Goal: Task Accomplishment & Management: Manage account settings

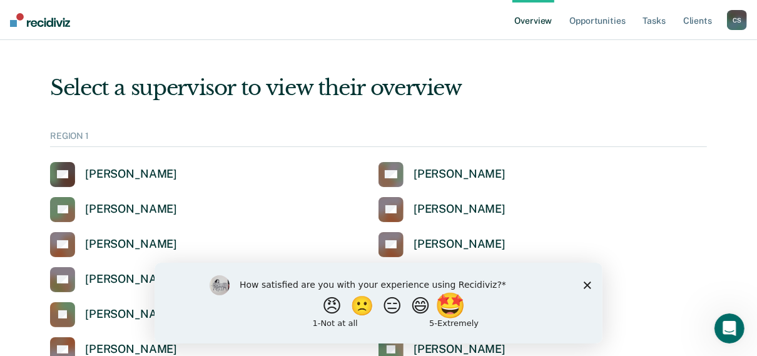
click at [461, 304] on button "🤩" at bounding box center [451, 305] width 34 height 25
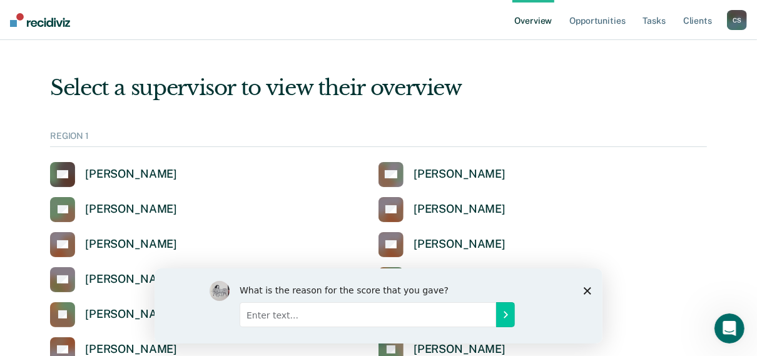
click at [357, 309] on input "Enter text..." at bounding box center [367, 314] width 257 height 25
type input "i love the annual/ERS feature"
click at [506, 309] on icon "Submit your response" at bounding box center [505, 314] width 10 height 10
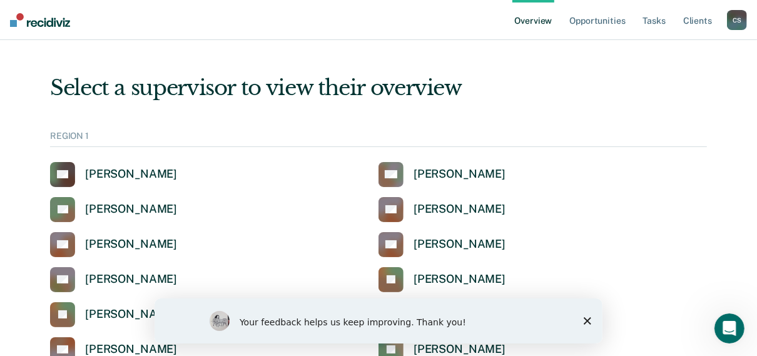
click at [588, 318] on icon "Close survey" at bounding box center [587, 321] width 8 height 8
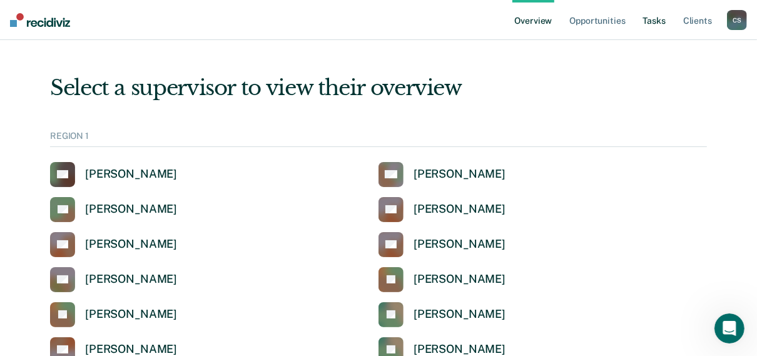
click at [657, 18] on link "Tasks" at bounding box center [655, 20] width 28 height 40
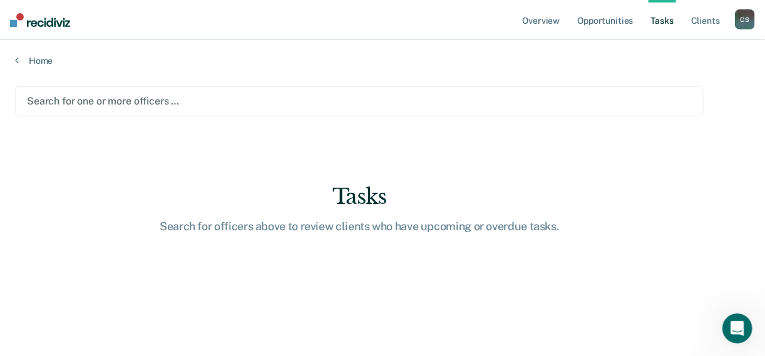
click at [106, 104] on div at bounding box center [359, 101] width 665 height 14
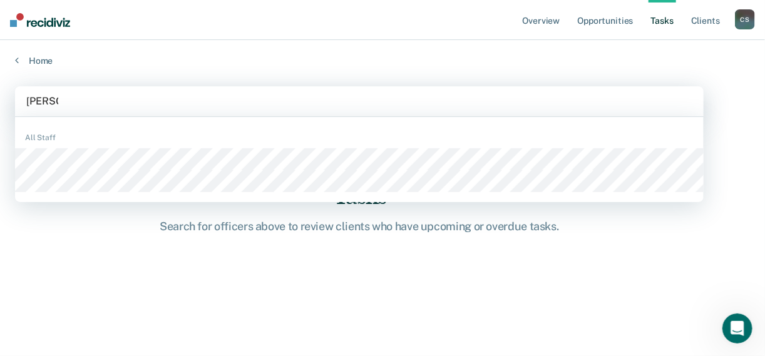
type input "[PERSON_NAME]"
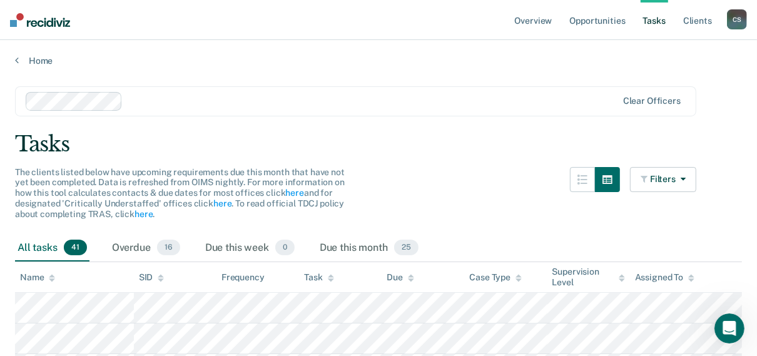
click at [186, 99] on div at bounding box center [372, 101] width 489 height 14
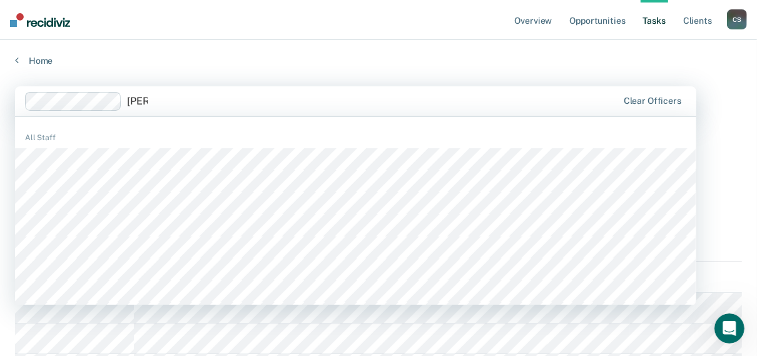
type input "jesse"
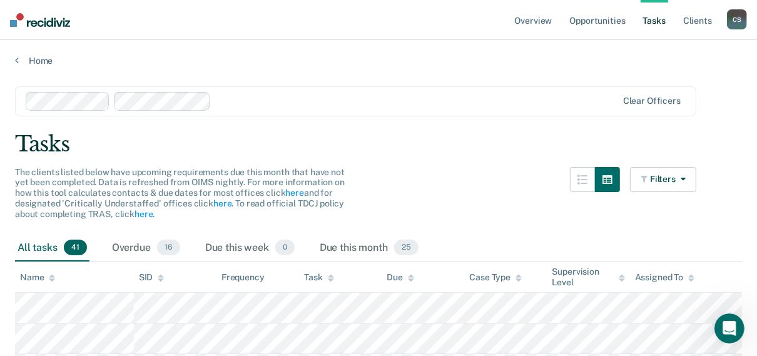
click at [228, 100] on div at bounding box center [416, 101] width 401 height 14
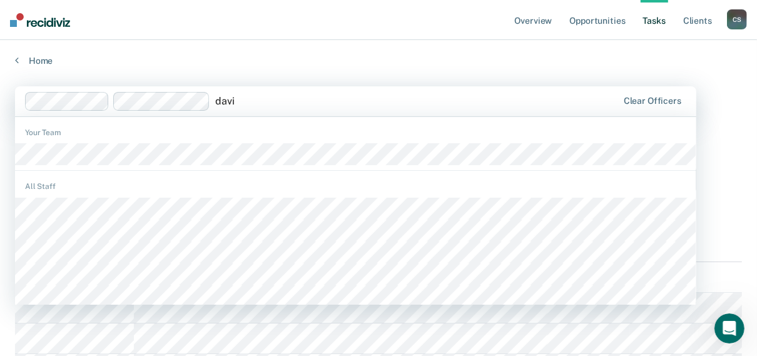
type input "david"
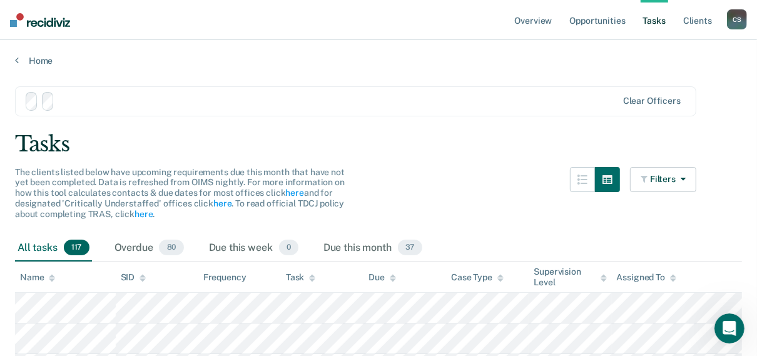
click at [303, 103] on div at bounding box center [338, 101] width 558 height 14
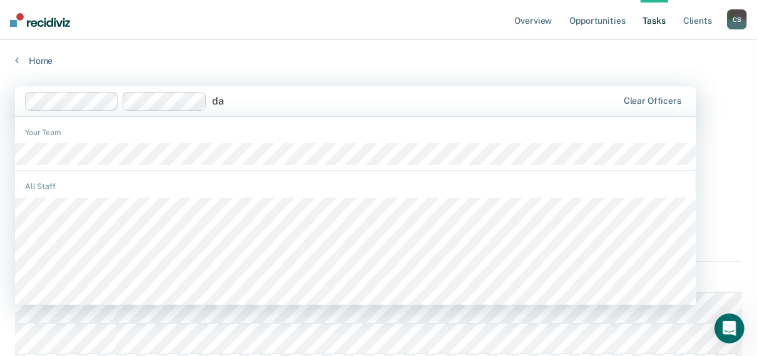
type input "d"
type input "[PERSON_NAME]"
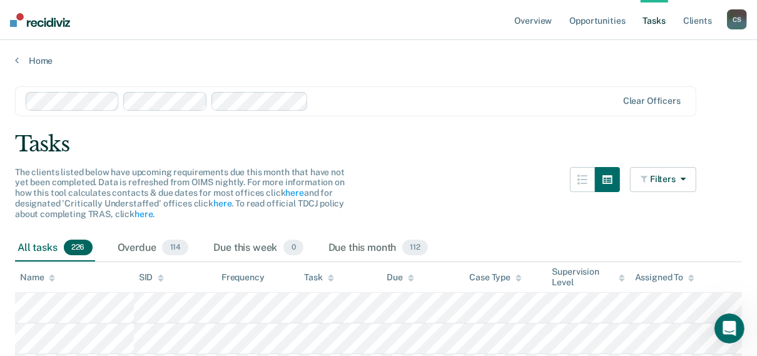
click at [422, 102] on div at bounding box center [465, 101] width 303 height 14
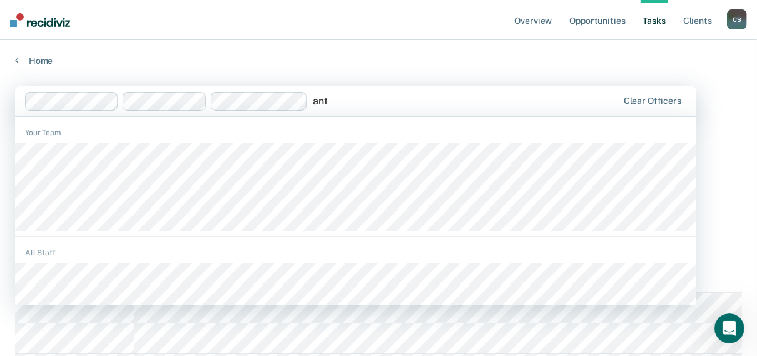
type input "antw"
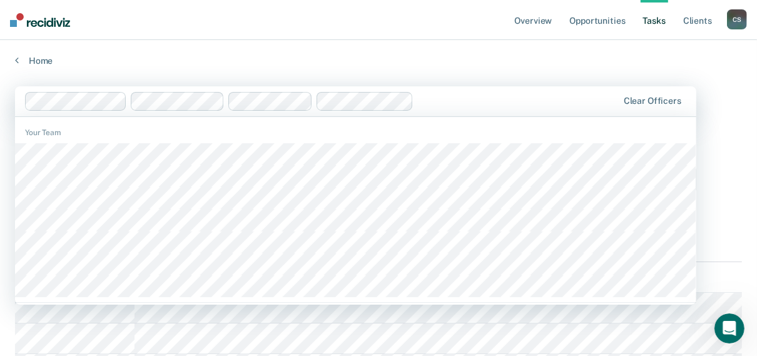
click at [458, 95] on div at bounding box center [518, 101] width 199 height 14
type input "greg"
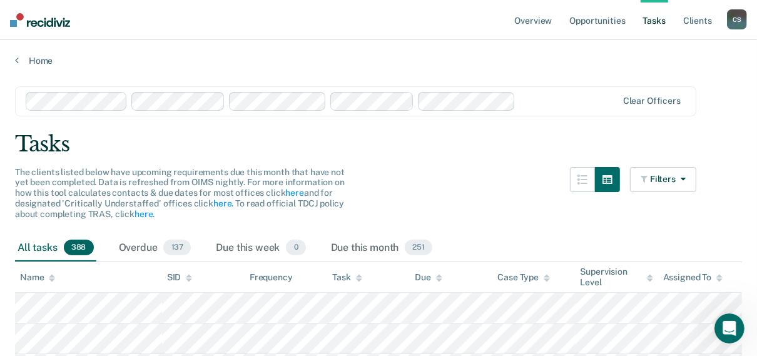
click at [557, 101] on div at bounding box center [569, 101] width 96 height 14
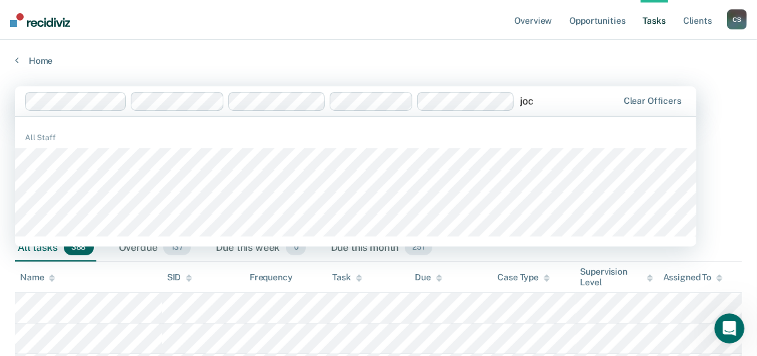
type input "joce"
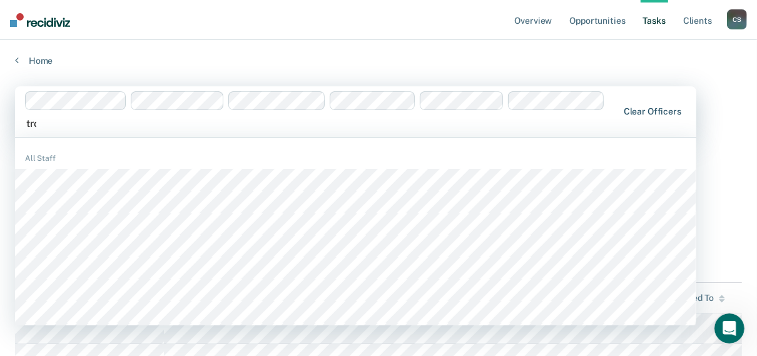
type input "[PERSON_NAME]"
type input "loui"
type input "[PERSON_NAME]"
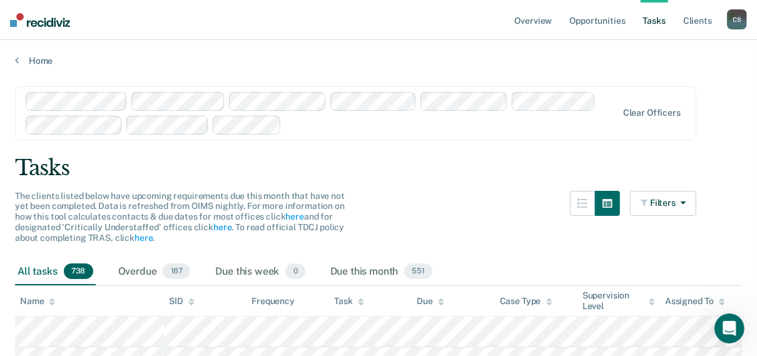
click at [357, 302] on div "Task" at bounding box center [348, 301] width 29 height 11
click at [696, 195] on button "Filters" at bounding box center [663, 203] width 66 height 25
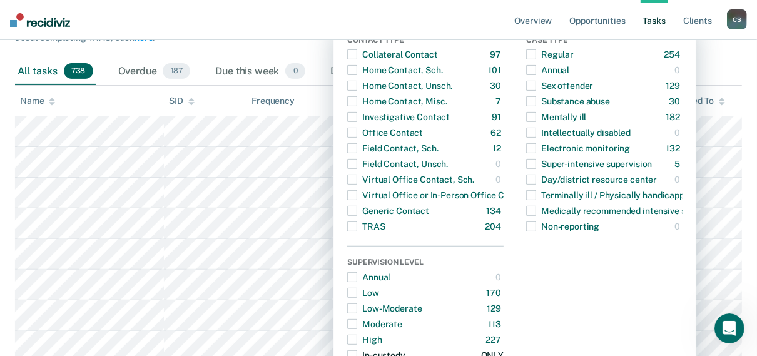
scroll to position [150, 0]
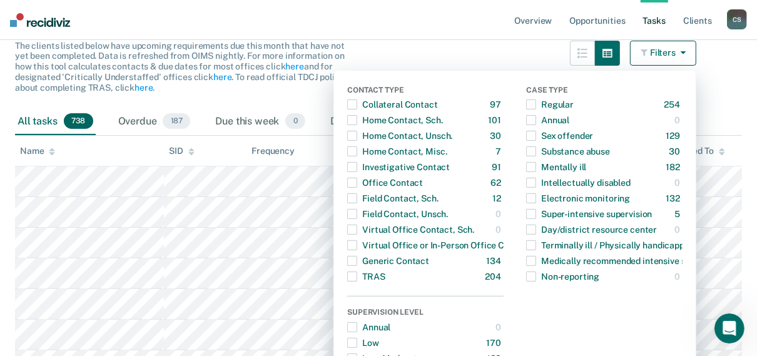
click at [486, 61] on div "The clients listed below have upcoming requirements due this month that have no…" at bounding box center [355, 75] width 681 height 68
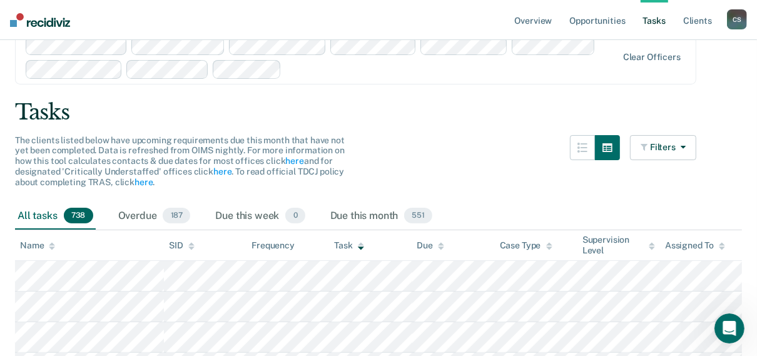
scroll to position [0, 0]
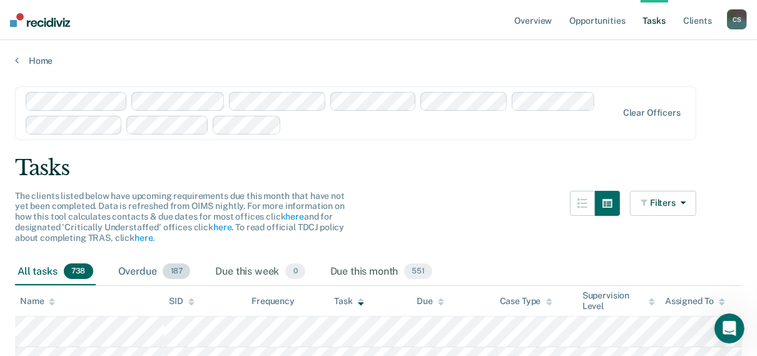
click at [175, 267] on span "187" at bounding box center [177, 271] width 28 height 16
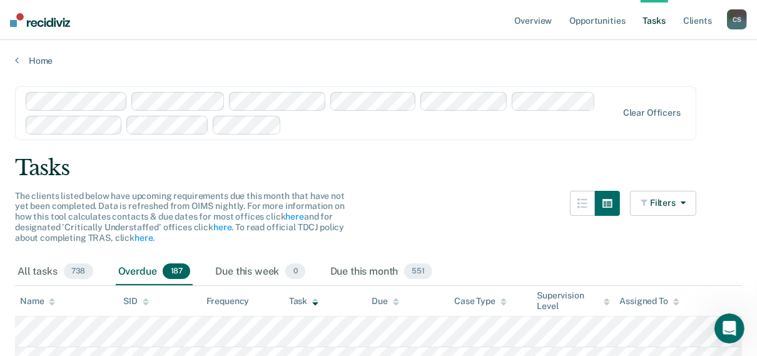
click at [319, 131] on div at bounding box center [322, 113] width 593 height 43
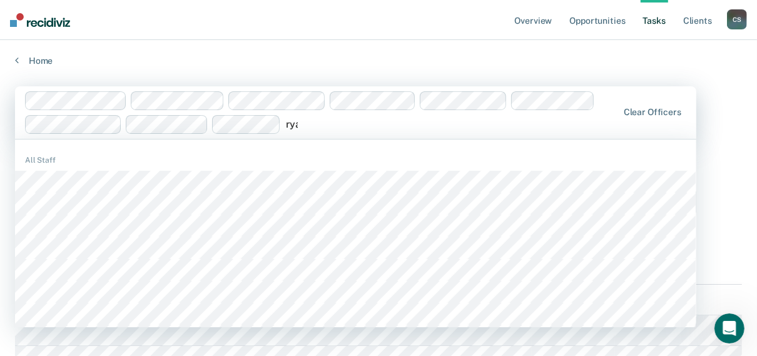
type input "ryan"
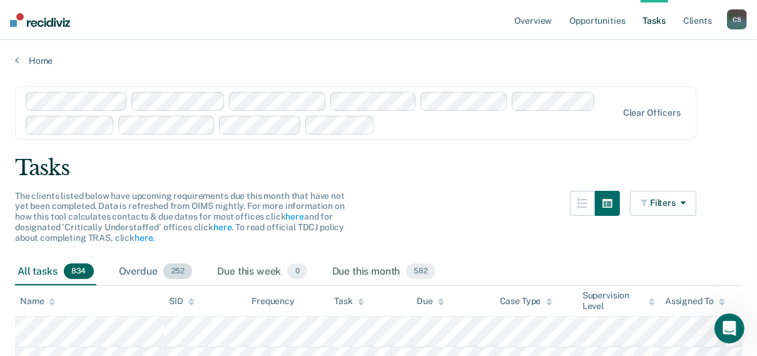
click at [181, 270] on span "252" at bounding box center [177, 271] width 29 height 16
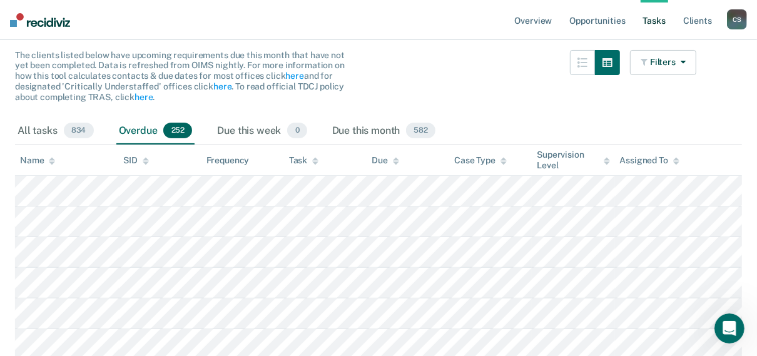
scroll to position [150, 0]
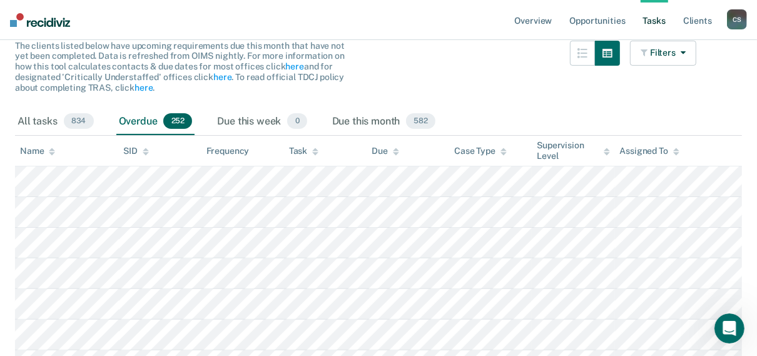
click at [314, 153] on icon at bounding box center [315, 152] width 6 height 8
click at [316, 148] on icon at bounding box center [315, 152] width 6 height 8
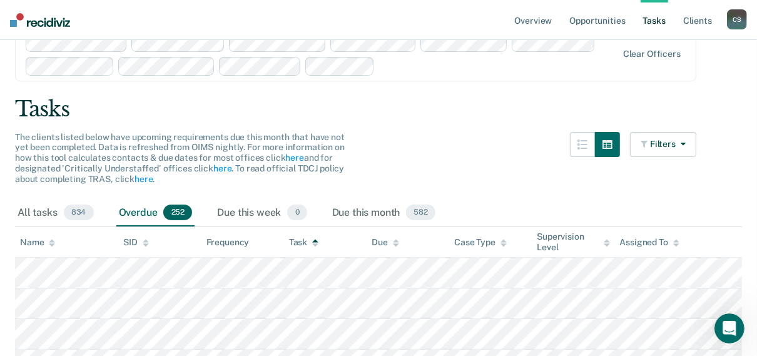
scroll to position [0, 0]
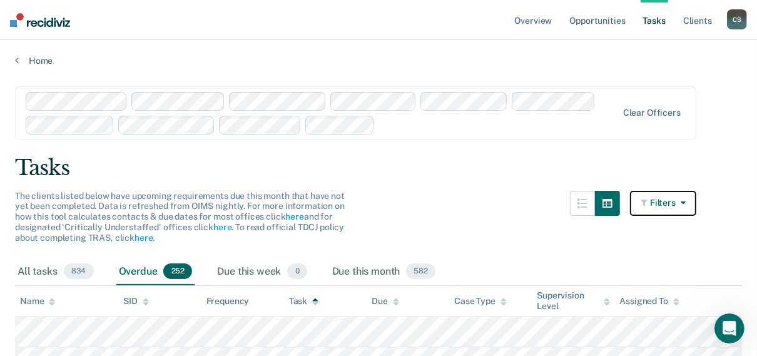
click at [685, 208] on button "Filters" at bounding box center [663, 203] width 66 height 25
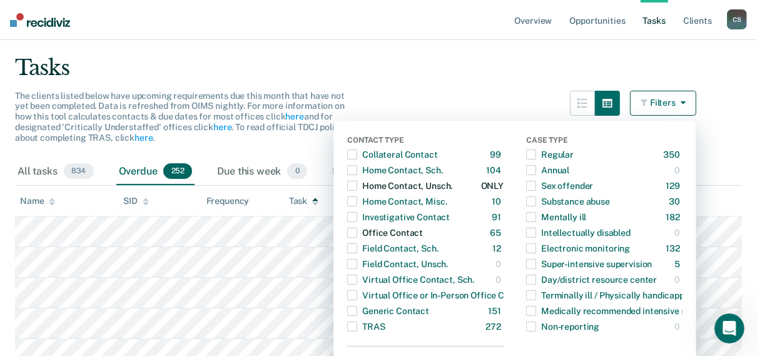
scroll to position [150, 0]
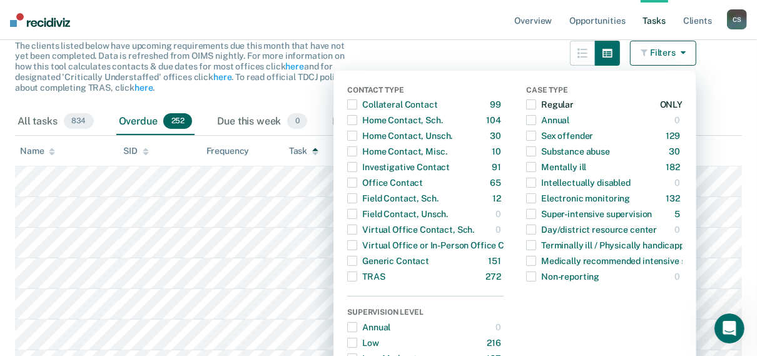
click at [536, 101] on span "button" at bounding box center [531, 104] width 10 height 10
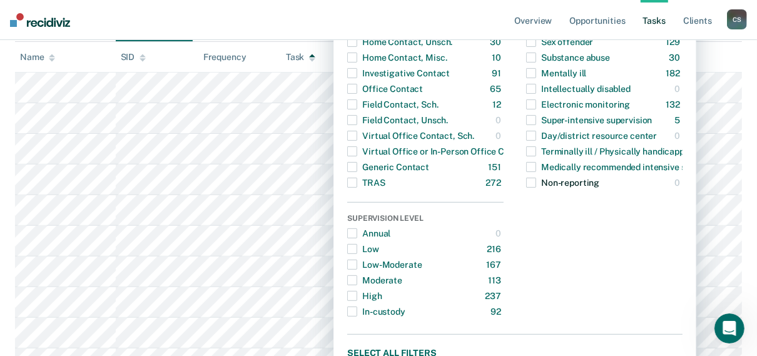
scroll to position [250, 0]
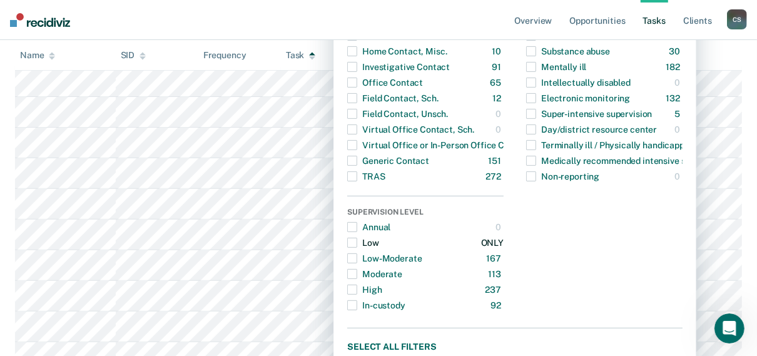
click at [357, 240] on span "button" at bounding box center [352, 243] width 10 height 10
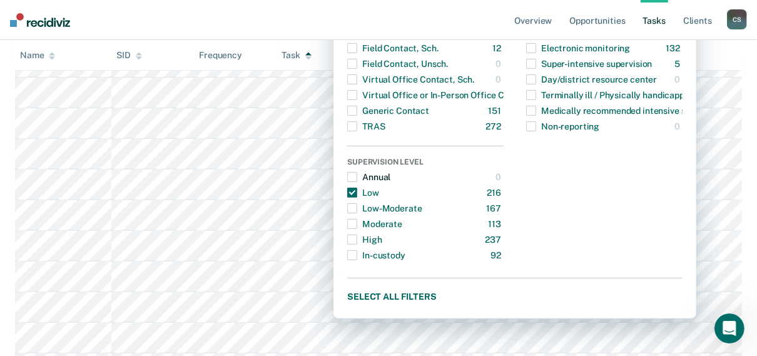
scroll to position [350, 0]
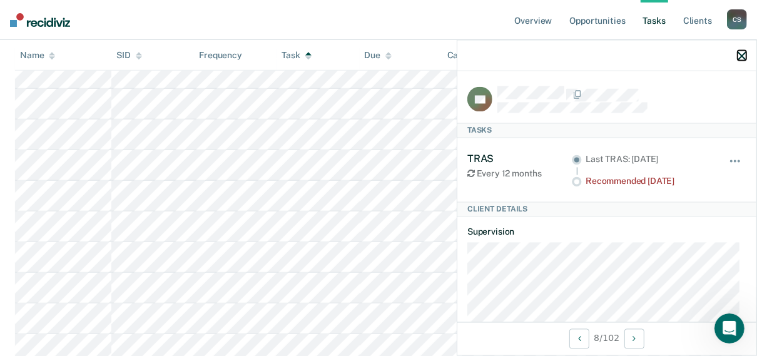
click at [741, 54] on icon "button" at bounding box center [742, 55] width 9 height 9
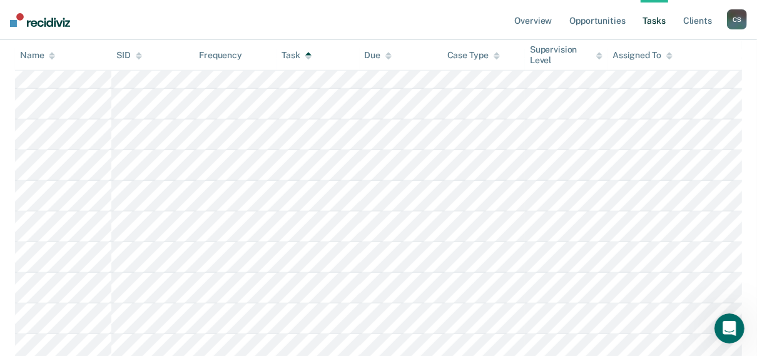
scroll to position [0, 0]
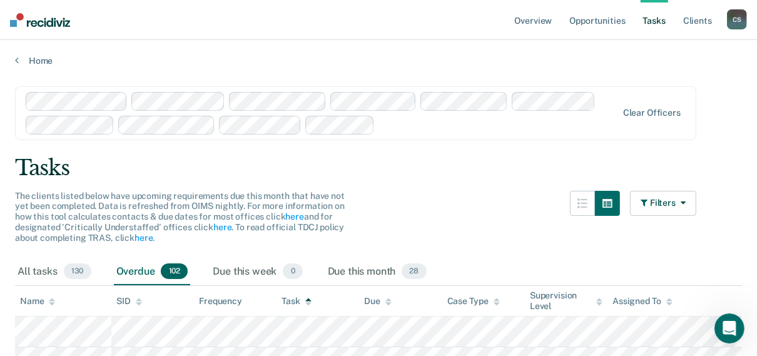
click at [310, 303] on icon at bounding box center [308, 302] width 6 height 8
click at [417, 270] on span "28" at bounding box center [414, 271] width 24 height 16
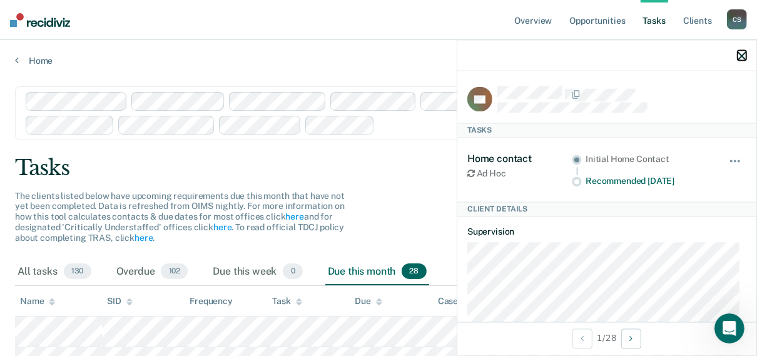
click at [738, 54] on icon "button" at bounding box center [742, 55] width 9 height 9
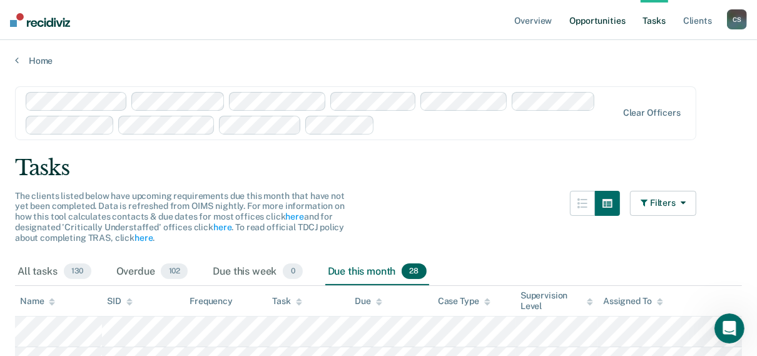
click at [590, 20] on link "Opportunities" at bounding box center [597, 20] width 61 height 40
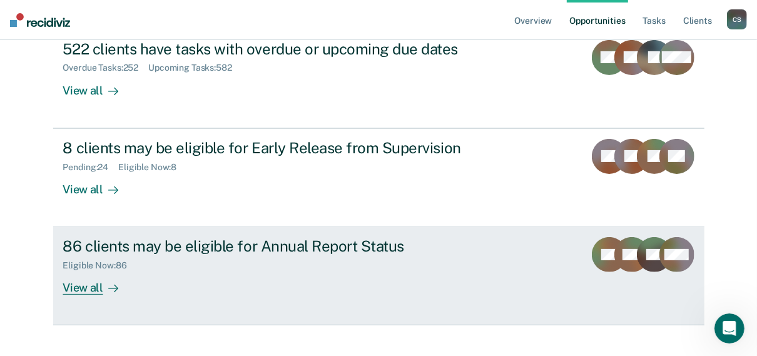
scroll to position [198, 0]
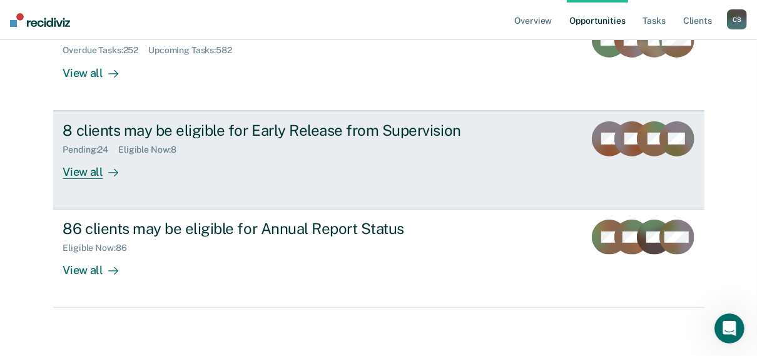
click at [89, 173] on div "View all" at bounding box center [98, 167] width 70 height 24
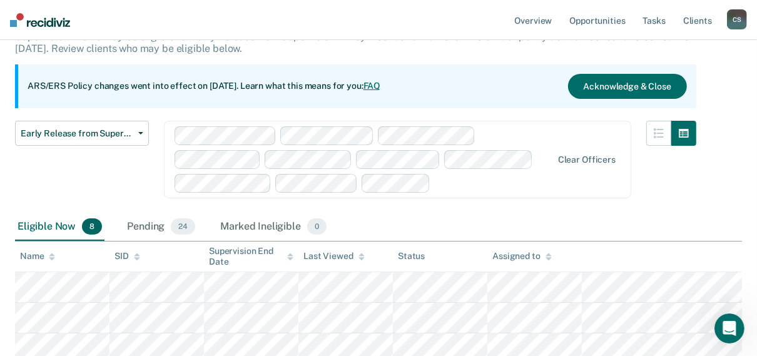
scroll to position [50, 0]
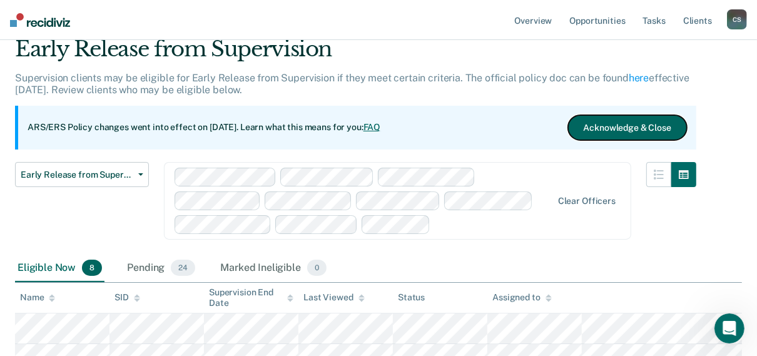
click at [663, 133] on button "Acknowledge & Close" at bounding box center [627, 127] width 119 height 25
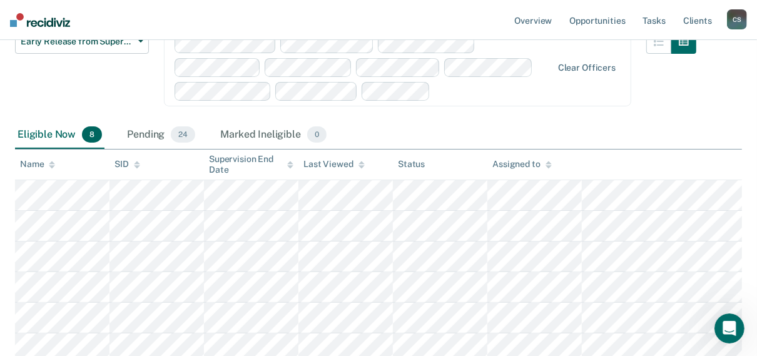
scroll to position [150, 0]
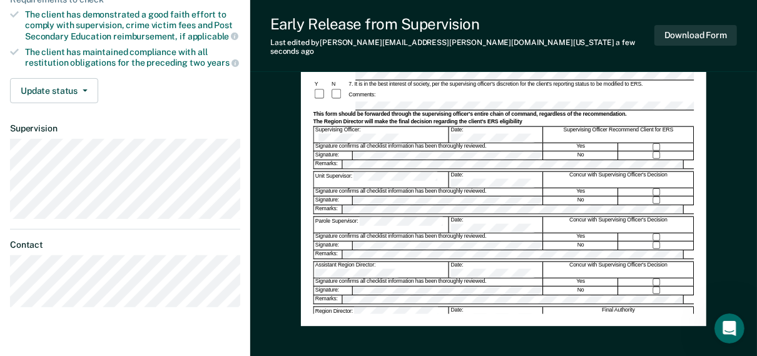
scroll to position [300, 0]
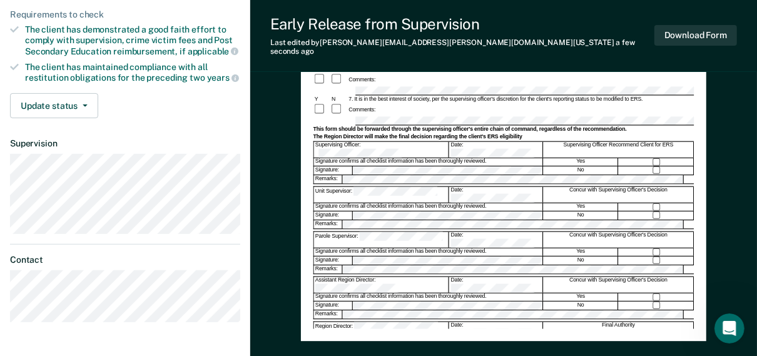
click at [365, 203] on div "Signature confirms all checklist information has been thoroughly reviewed." at bounding box center [428, 207] width 229 height 8
click at [687, 28] on button "Download Form" at bounding box center [696, 35] width 83 height 21
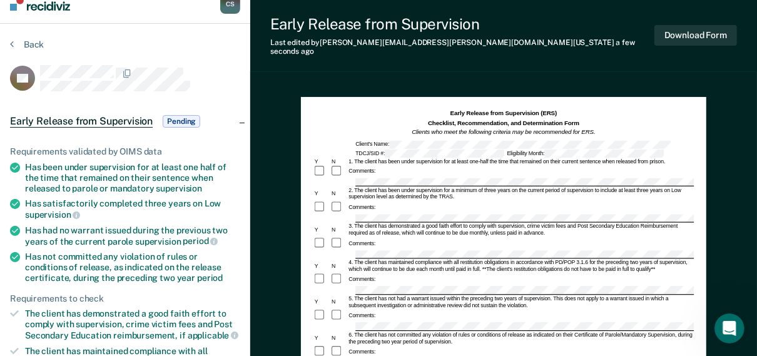
scroll to position [0, 0]
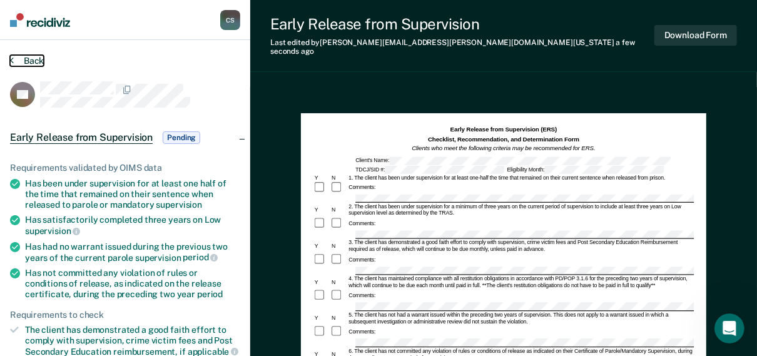
click at [29, 58] on button "Back" at bounding box center [27, 60] width 34 height 11
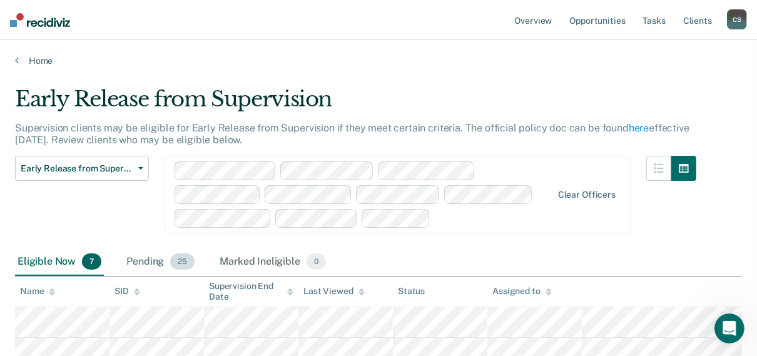
click at [155, 261] on div "Pending 25" at bounding box center [160, 262] width 73 height 28
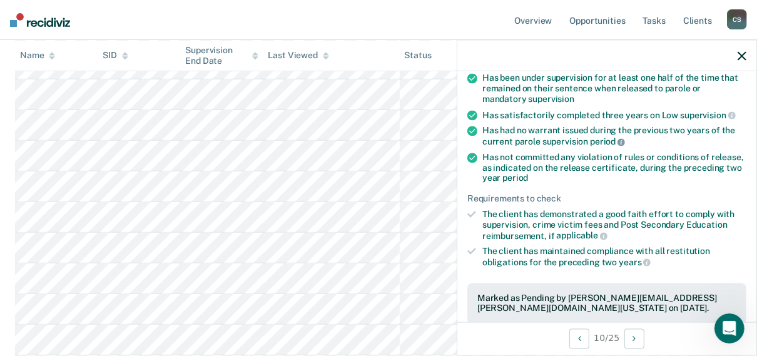
scroll to position [200, 0]
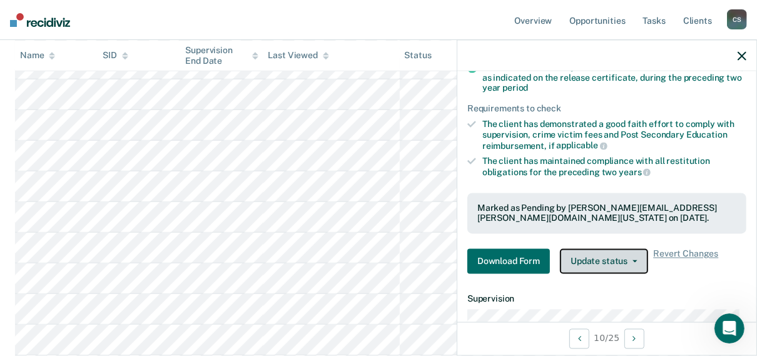
click at [635, 255] on button "Update status" at bounding box center [604, 261] width 88 height 25
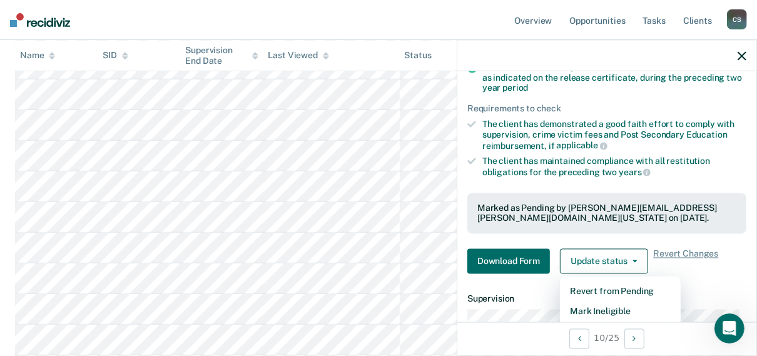
click at [634, 235] on div "Requirements validated by OIMS data Has been under supervision for at least one…" at bounding box center [606, 115] width 299 height 337
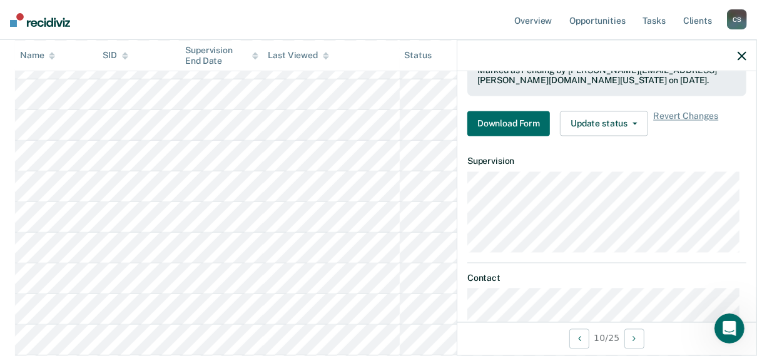
scroll to position [377, 0]
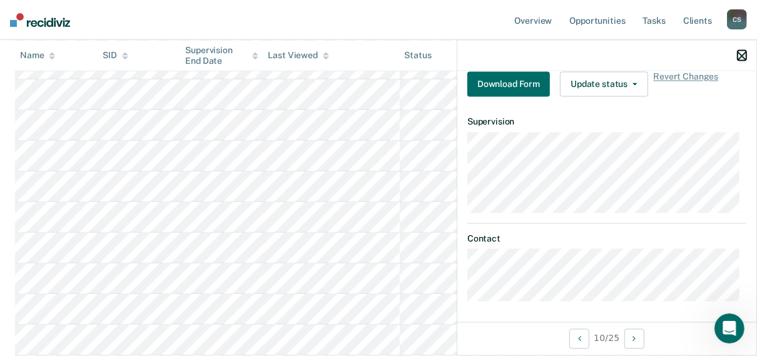
click at [740, 60] on icon "button" at bounding box center [742, 55] width 9 height 9
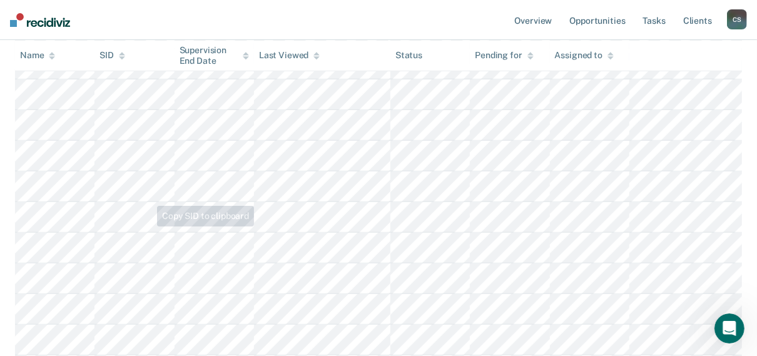
scroll to position [100, 0]
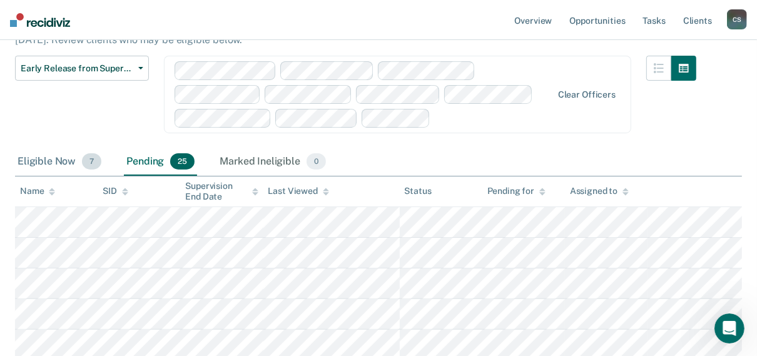
click at [35, 160] on div "Eligible Now 7" at bounding box center [59, 162] width 89 height 28
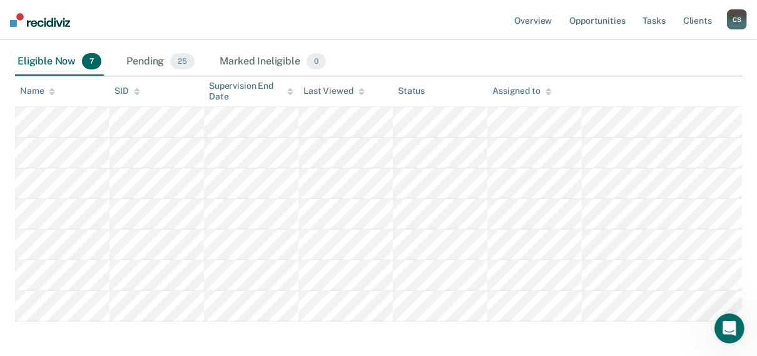
scroll to position [0, 0]
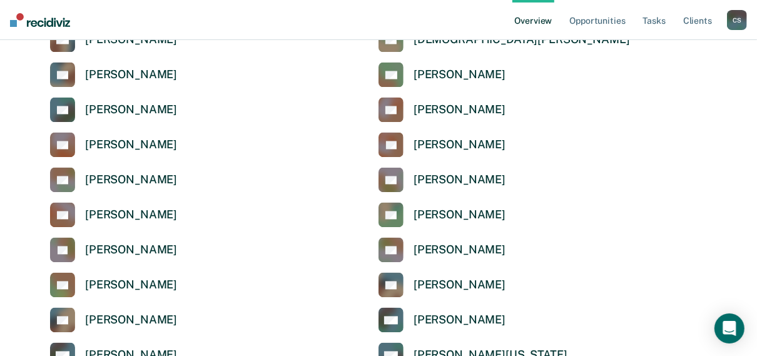
scroll to position [2002, 0]
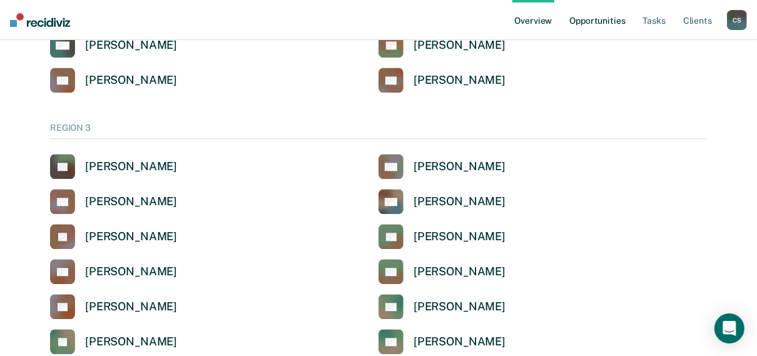
click at [590, 23] on link "Opportunities" at bounding box center [597, 20] width 61 height 40
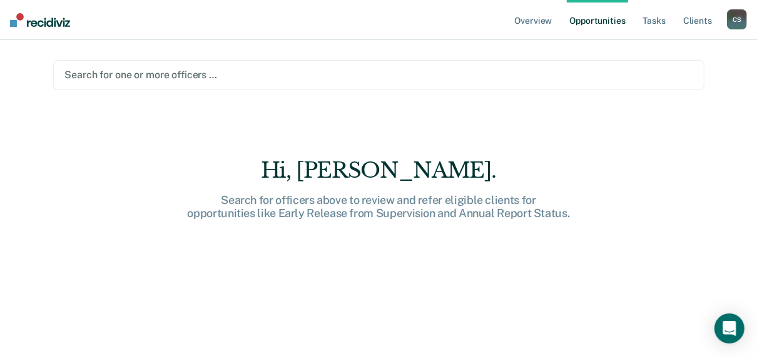
click at [130, 73] on div at bounding box center [379, 75] width 628 height 14
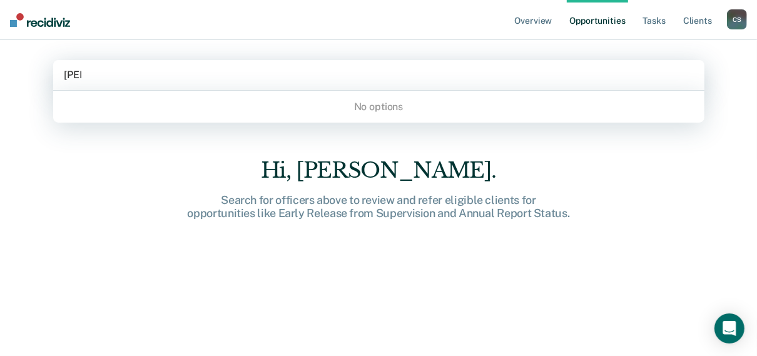
type input "[PERSON_NAME]"
click at [121, 179] on div "Hi, [PERSON_NAME]. Search for officers above to review and refer eligible clien…" at bounding box center [378, 266] width 651 height 216
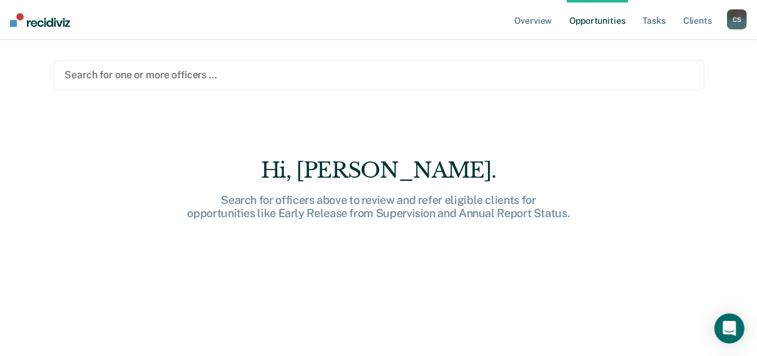
click at [72, 71] on div at bounding box center [379, 75] width 628 height 14
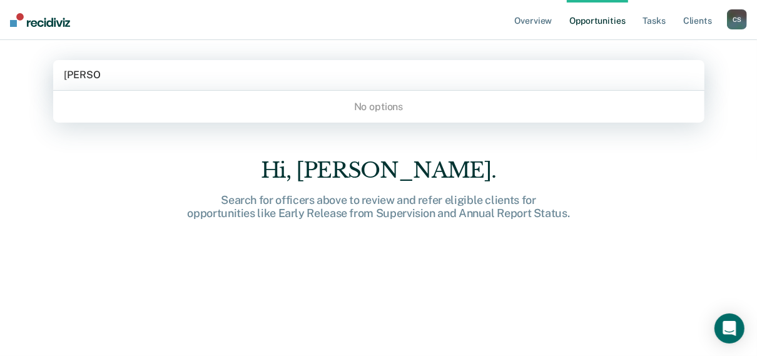
type input "[PERSON_NAME]"
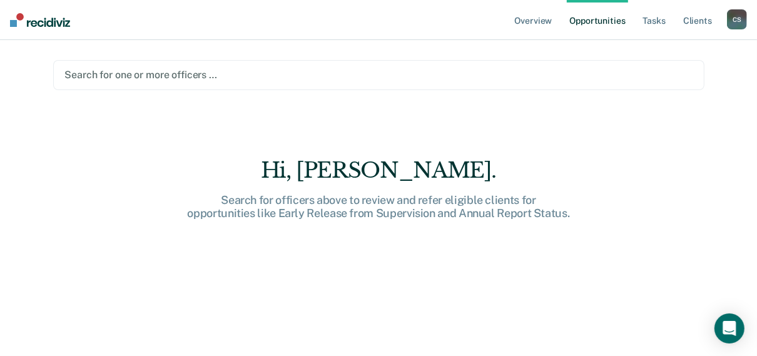
click at [288, 245] on div "Hi, [PERSON_NAME]. Search for officers above to review and refer eligible clien…" at bounding box center [378, 266] width 651 height 216
click at [647, 16] on link "Tasks" at bounding box center [655, 20] width 28 height 40
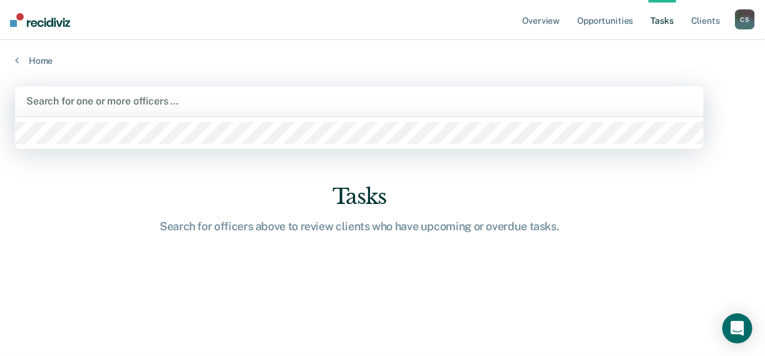
click at [63, 88] on div "Search for one or more officers …" at bounding box center [359, 101] width 688 height 30
click at [61, 102] on div at bounding box center [359, 101] width 666 height 14
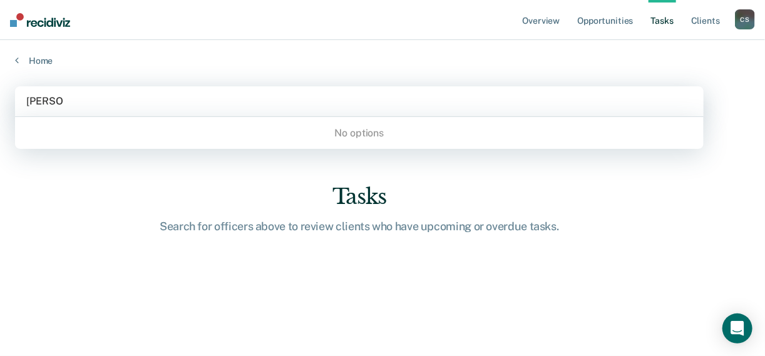
type input "[PERSON_NAME]"
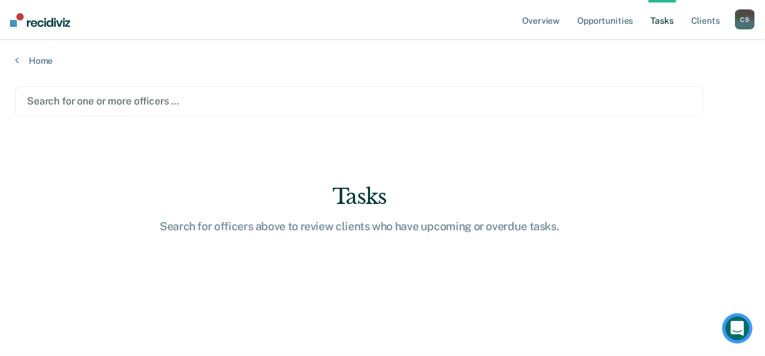
click at [543, 24] on link "Overview" at bounding box center [541, 20] width 43 height 40
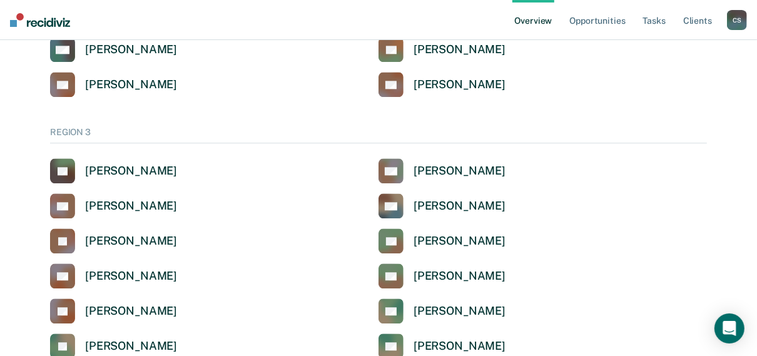
scroll to position [1837, 0]
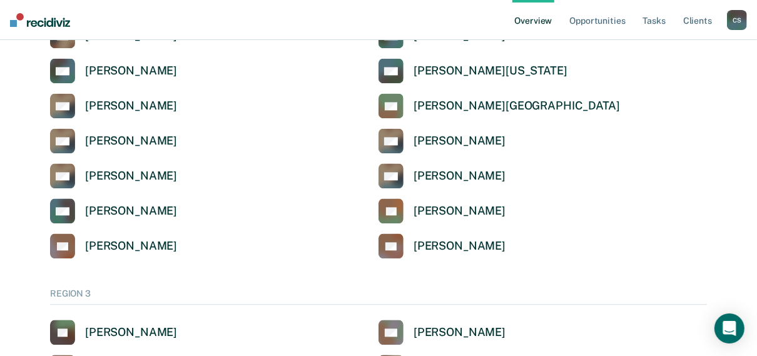
click at [638, 23] on ul "Overview Opportunities Tasks Client s" at bounding box center [619, 20] width 215 height 40
click at [657, 21] on link "Tasks" at bounding box center [655, 20] width 28 height 40
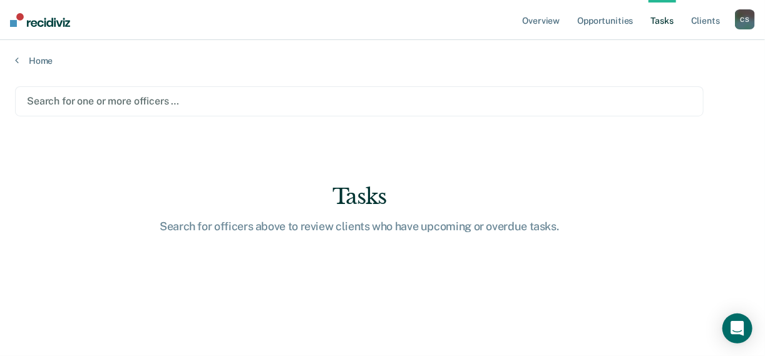
click at [81, 96] on div at bounding box center [359, 101] width 665 height 14
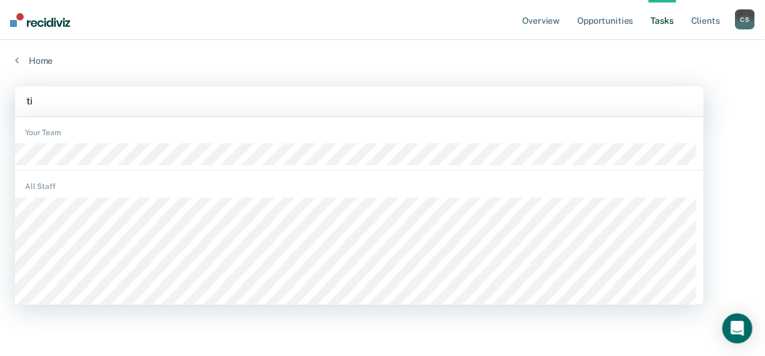
type input "[PERSON_NAME]"
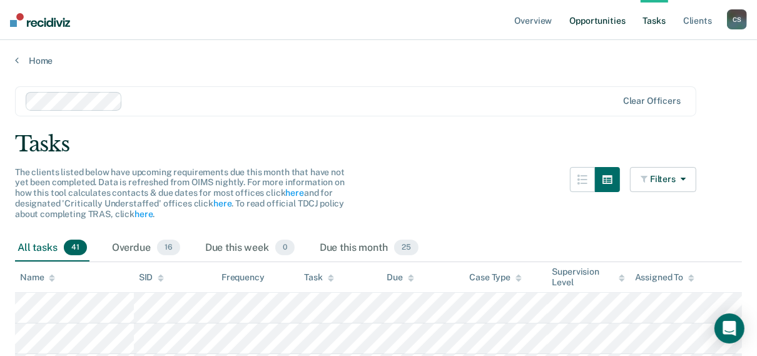
click at [603, 19] on link "Opportunities" at bounding box center [597, 20] width 61 height 40
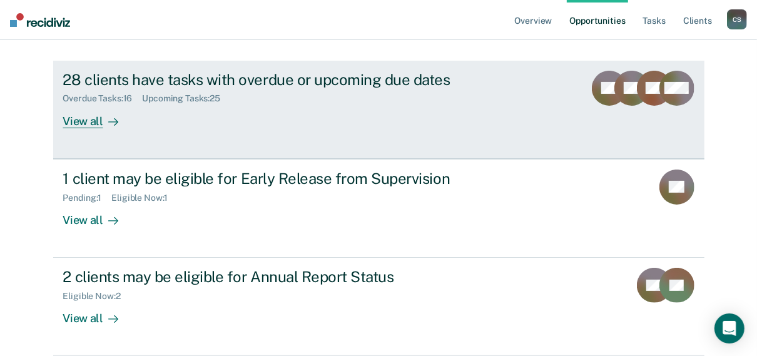
scroll to position [150, 0]
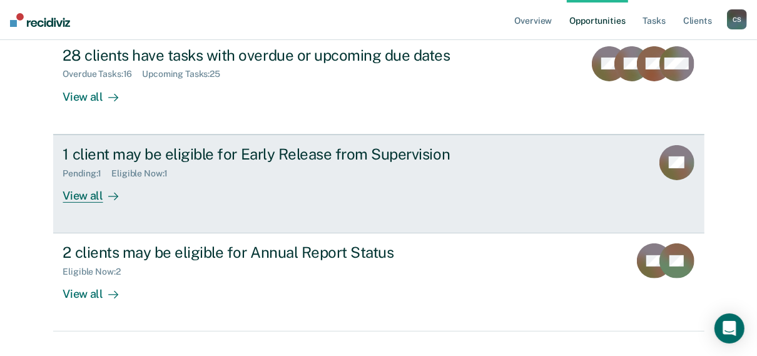
click at [98, 193] on div "View all" at bounding box center [98, 190] width 70 height 24
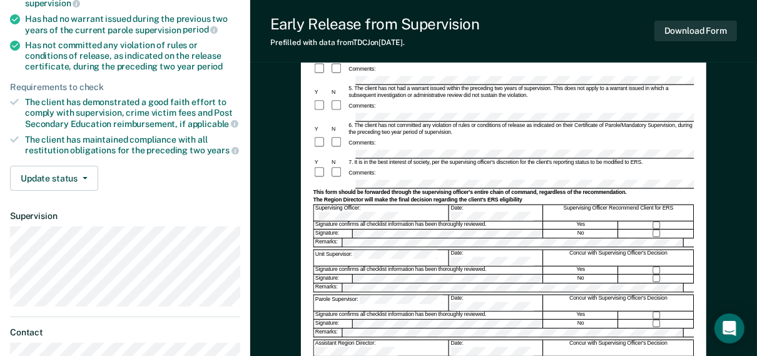
scroll to position [250, 0]
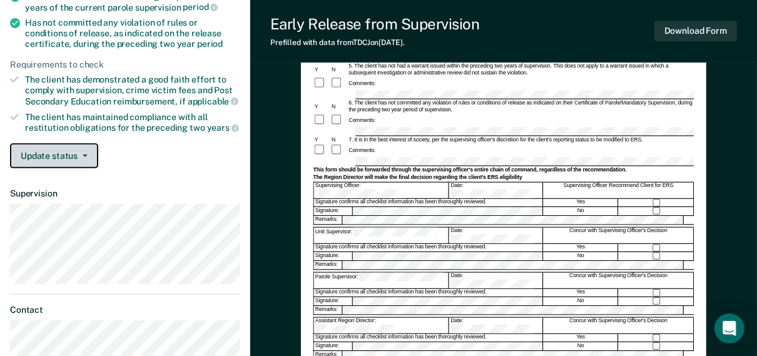
click at [86, 155] on button "Update status" at bounding box center [54, 155] width 88 height 25
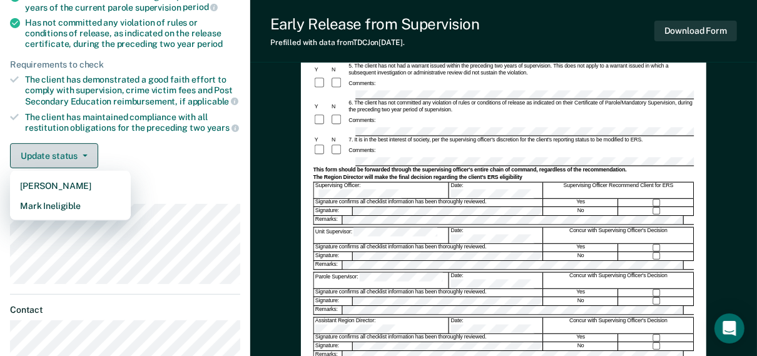
click at [91, 152] on button "Update status" at bounding box center [54, 155] width 88 height 25
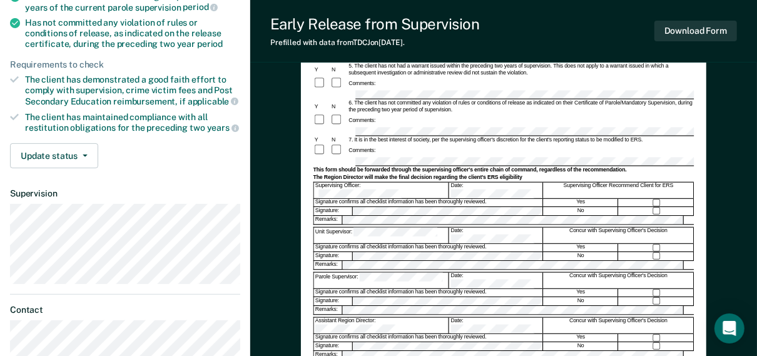
click at [133, 143] on div "Update status [PERSON_NAME] Mark Ineligible" at bounding box center [125, 155] width 230 height 25
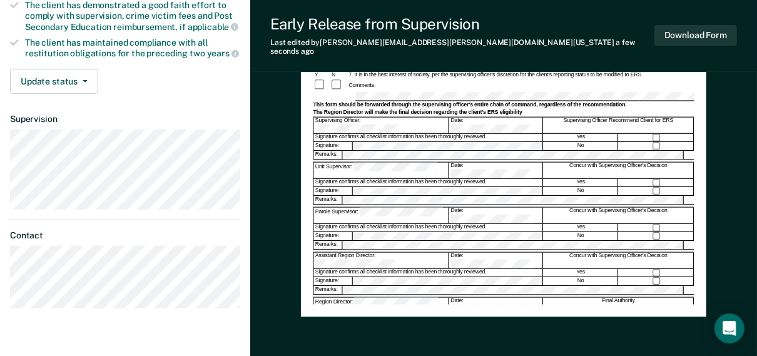
scroll to position [350, 0]
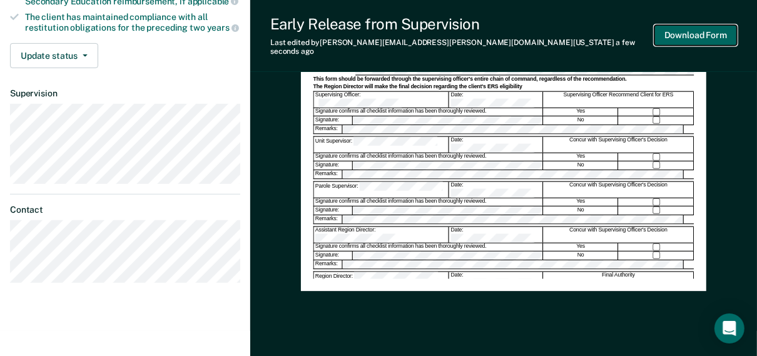
click at [691, 34] on button "Download Form" at bounding box center [696, 35] width 83 height 21
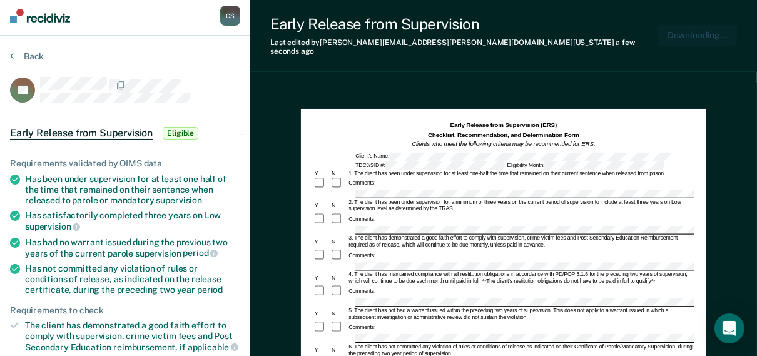
scroll to position [0, 0]
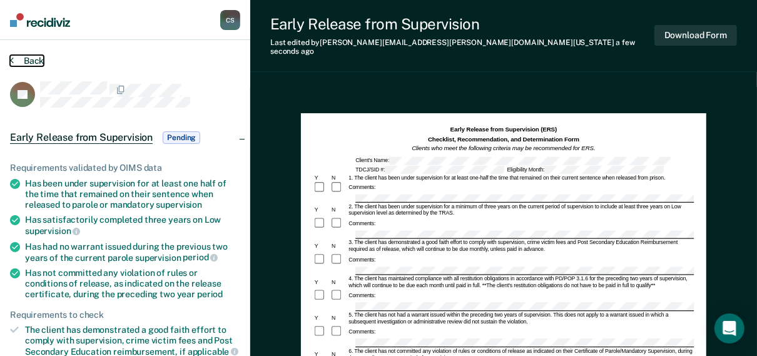
click at [13, 64] on icon at bounding box center [12, 60] width 4 height 10
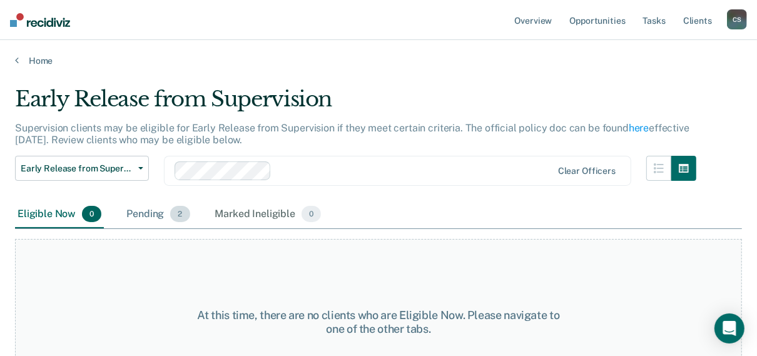
click at [154, 211] on div "Pending 2" at bounding box center [158, 215] width 68 height 28
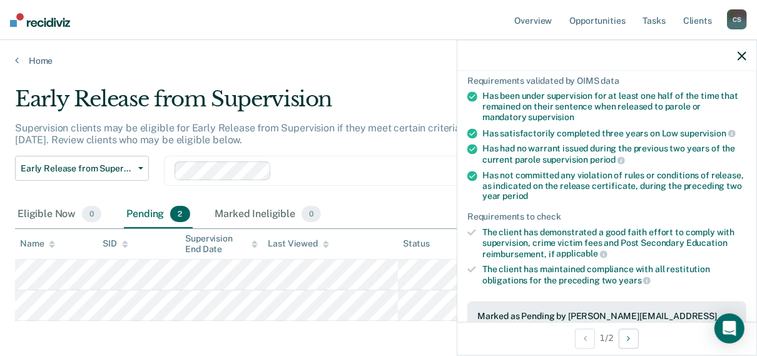
scroll to position [250, 0]
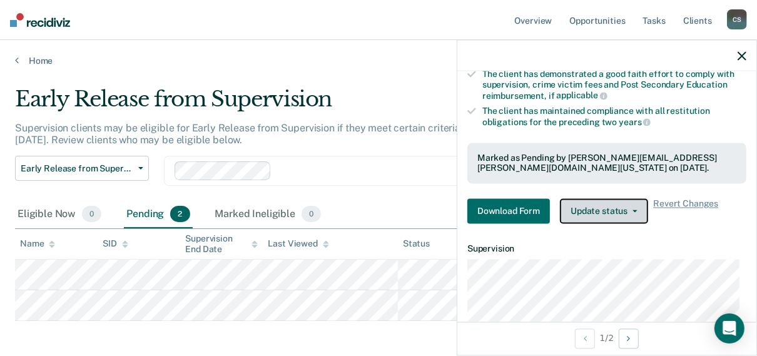
click at [633, 210] on icon "button" at bounding box center [635, 211] width 5 height 3
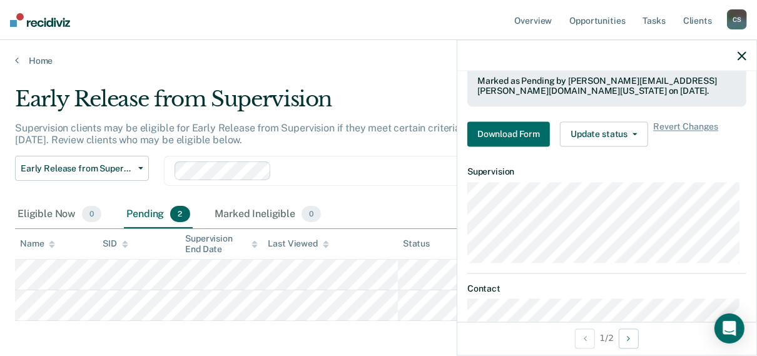
scroll to position [277, 0]
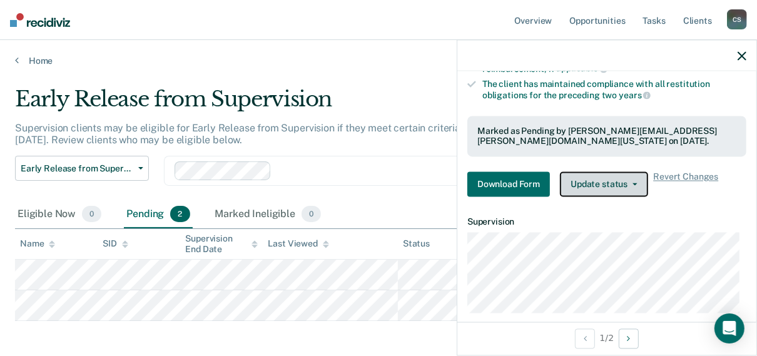
click at [637, 185] on button "Update status" at bounding box center [604, 184] width 88 height 25
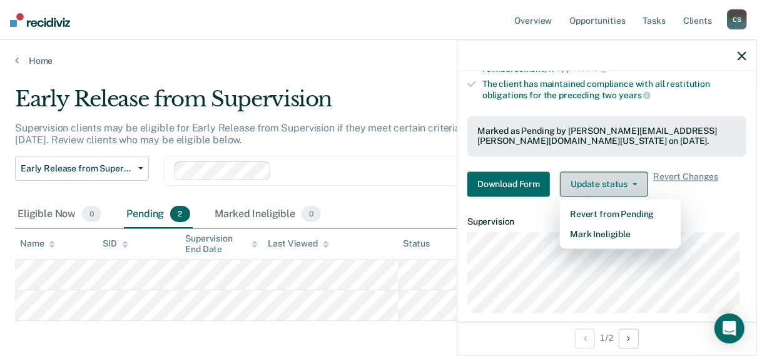
click at [639, 181] on button "Update status" at bounding box center [604, 184] width 88 height 25
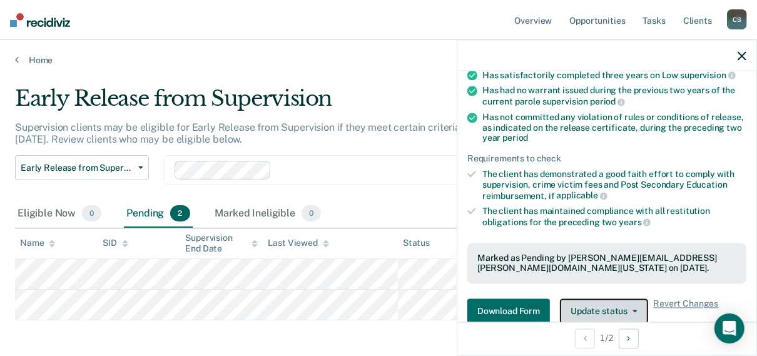
scroll to position [0, 0]
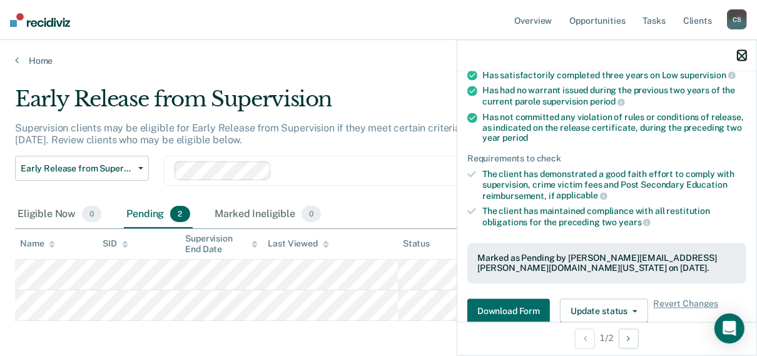
click at [740, 55] on icon "button" at bounding box center [742, 55] width 9 height 9
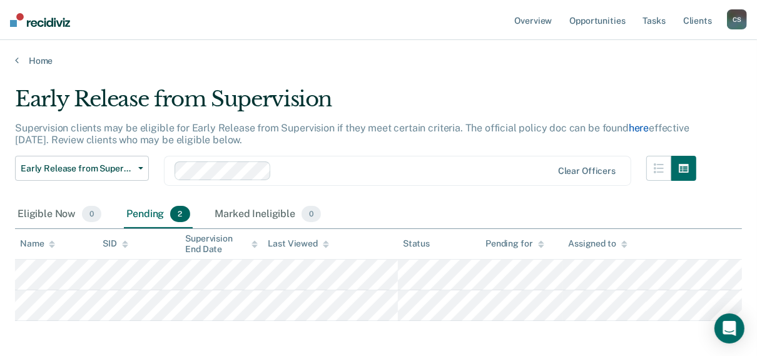
click at [630, 130] on link "here" at bounding box center [639, 128] width 20 height 12
click at [36, 58] on link "Home" at bounding box center [378, 60] width 727 height 11
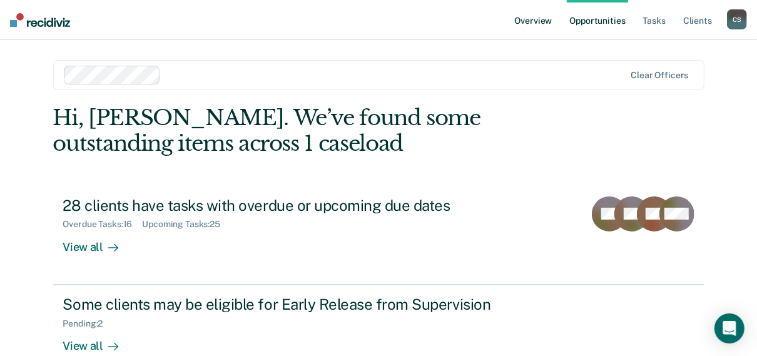
click at [545, 22] on link "Overview" at bounding box center [533, 20] width 43 height 40
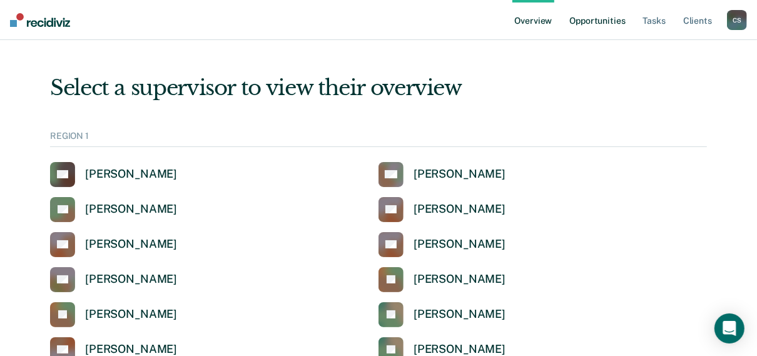
click at [583, 18] on link "Opportunities" at bounding box center [597, 20] width 61 height 40
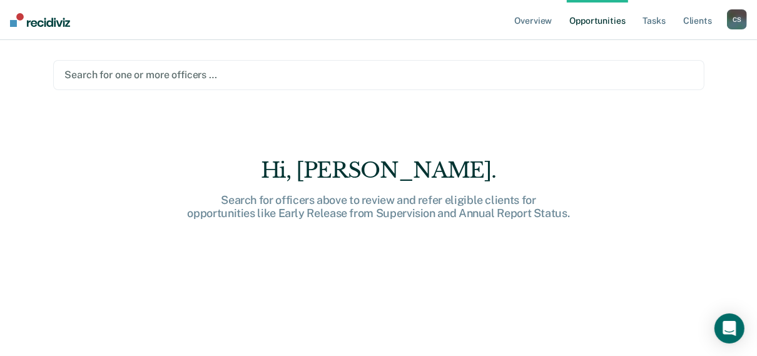
click at [125, 78] on div at bounding box center [379, 75] width 628 height 14
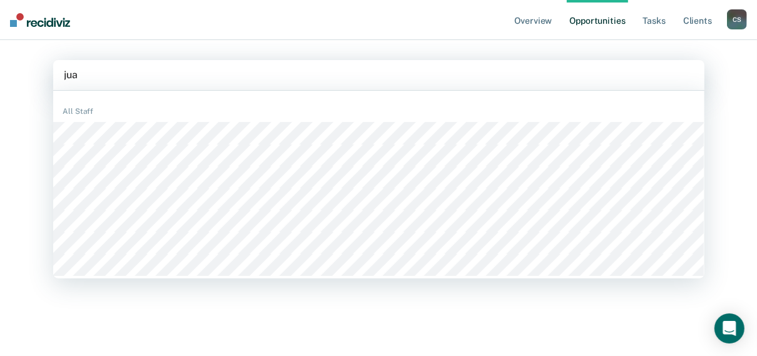
type input "[PERSON_NAME]"
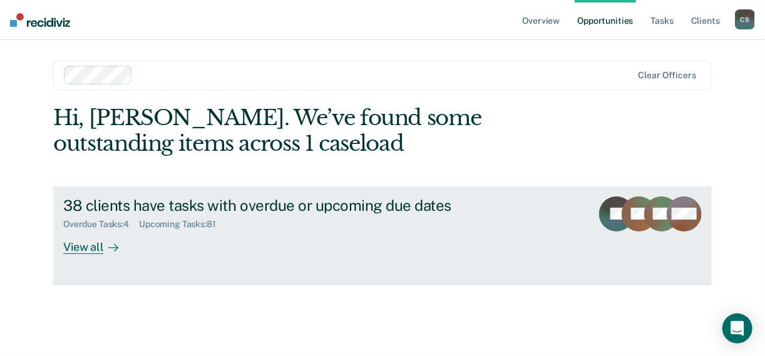
click at [93, 250] on div "View all" at bounding box center [98, 242] width 70 height 24
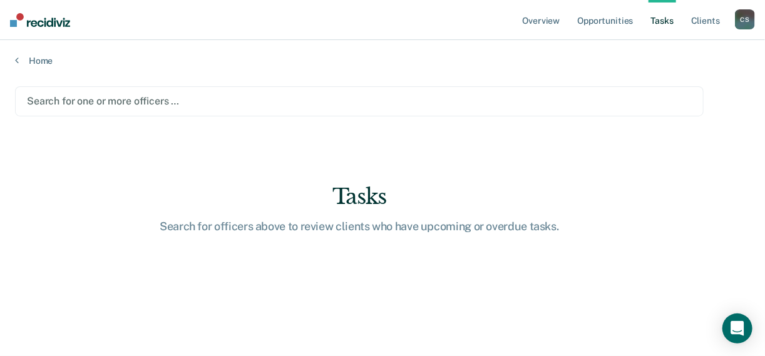
click at [79, 102] on div at bounding box center [359, 101] width 665 height 14
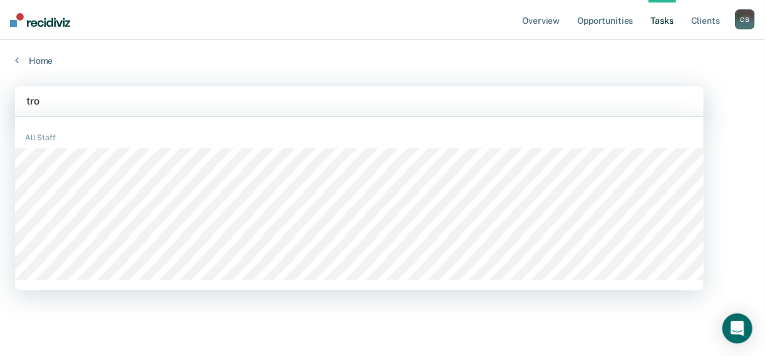
type input "[PERSON_NAME]"
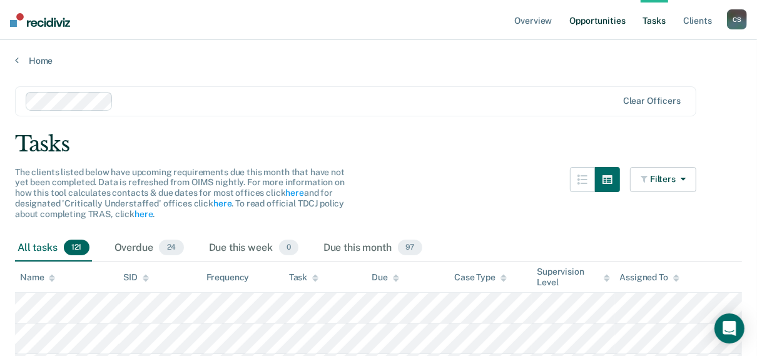
click at [613, 19] on link "Opportunities" at bounding box center [597, 20] width 61 height 40
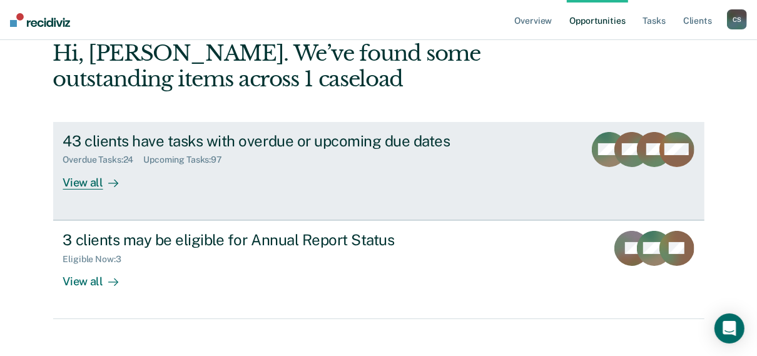
scroll to position [76, 0]
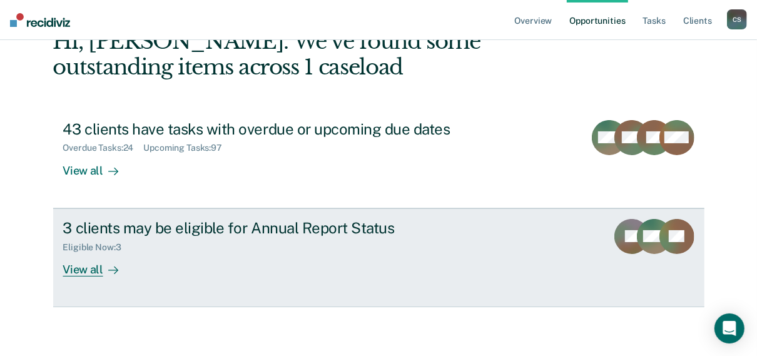
click at [96, 273] on div "View all" at bounding box center [98, 264] width 70 height 24
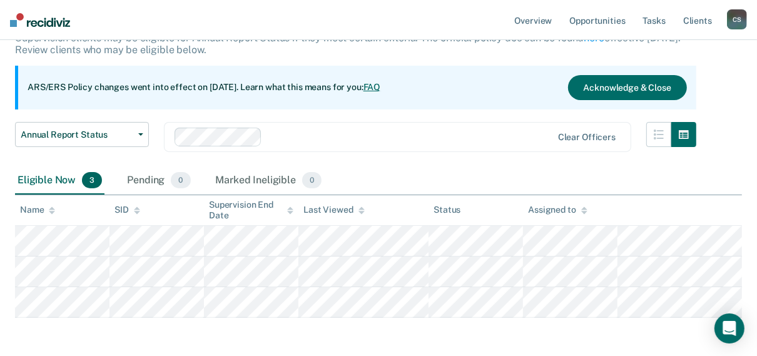
scroll to position [100, 0]
